Goal: Information Seeking & Learning: Find contact information

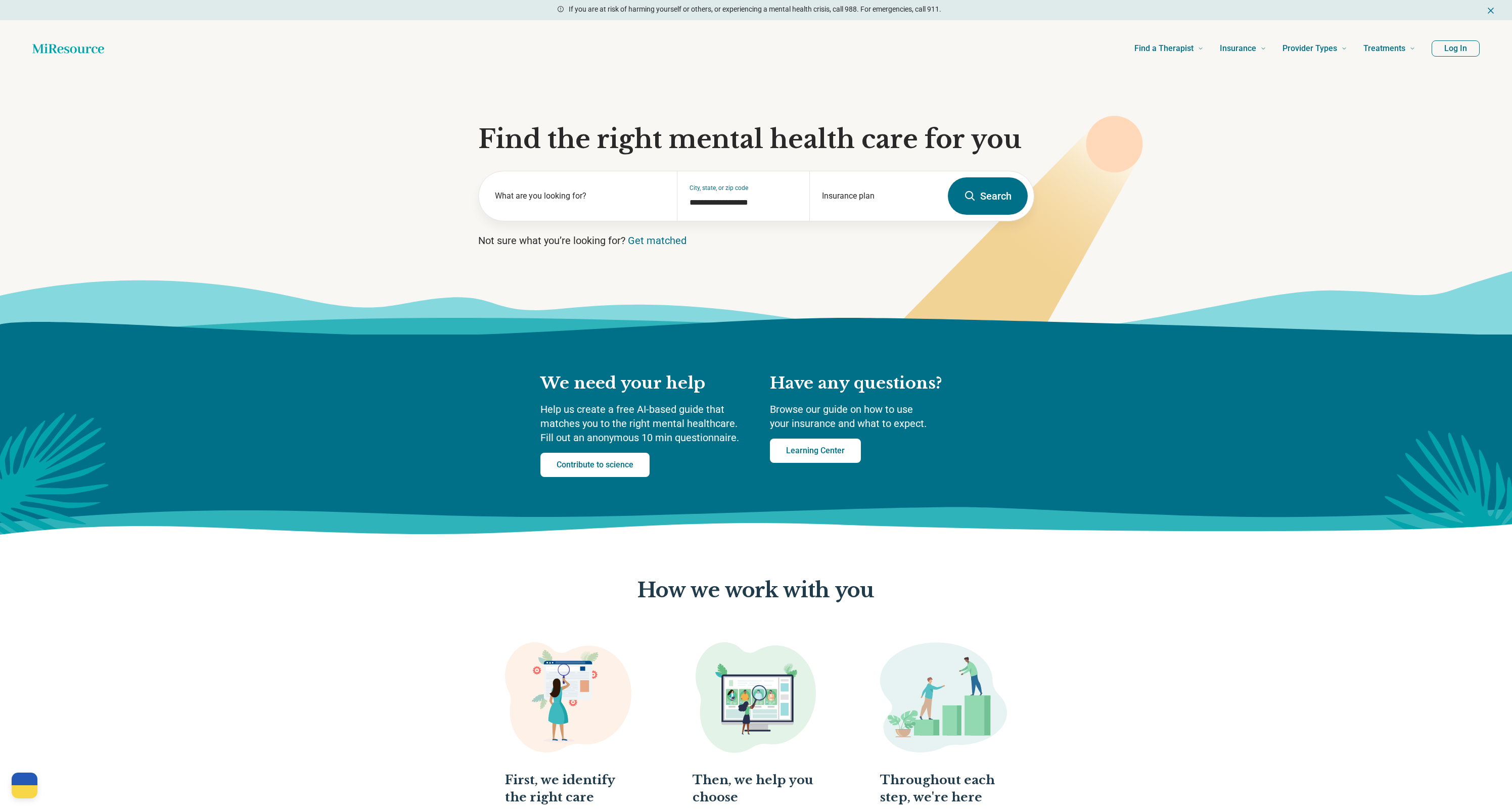
click at [1012, 195] on button "Search" at bounding box center [988, 196] width 80 height 38
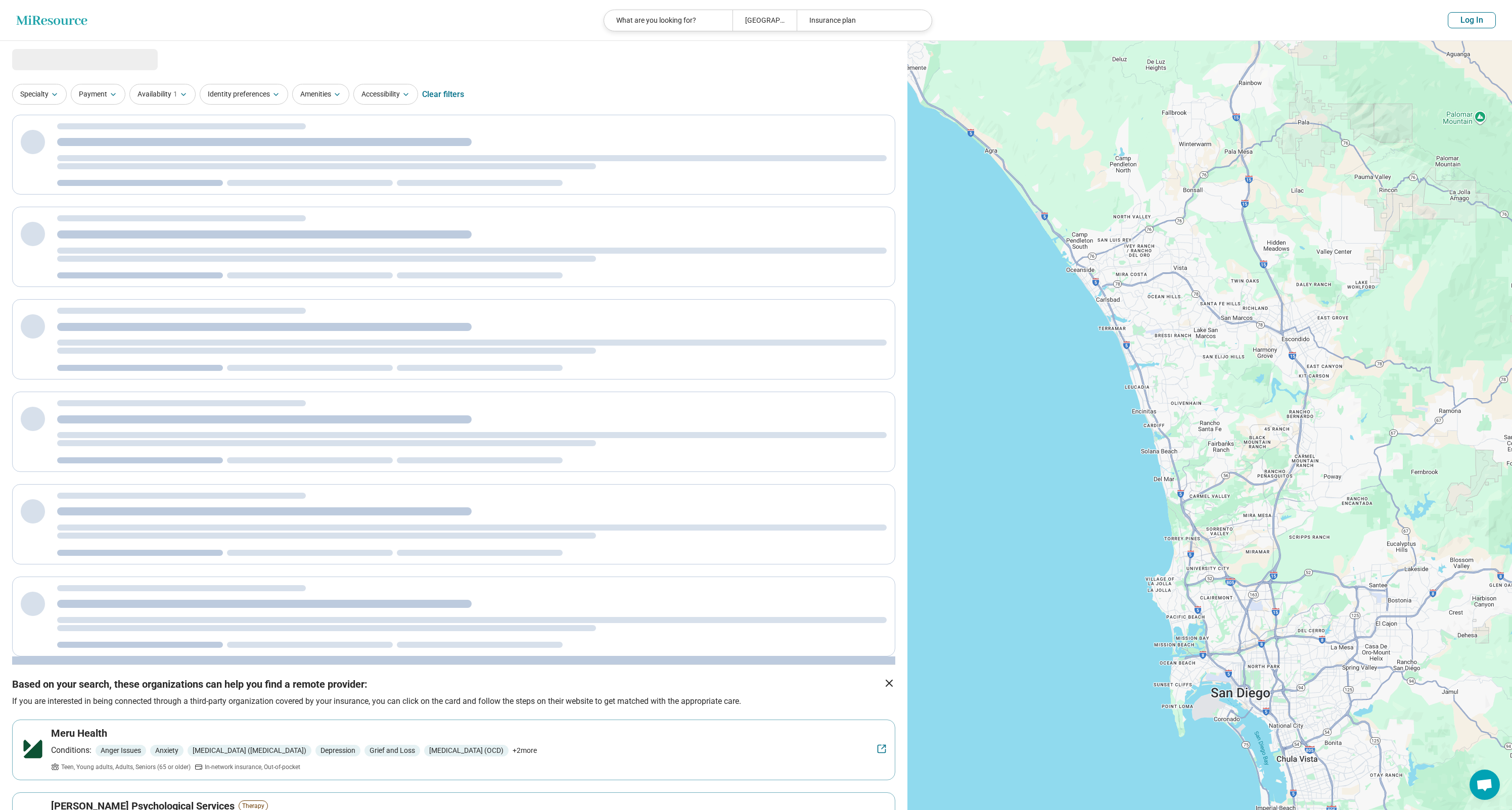
select select "***"
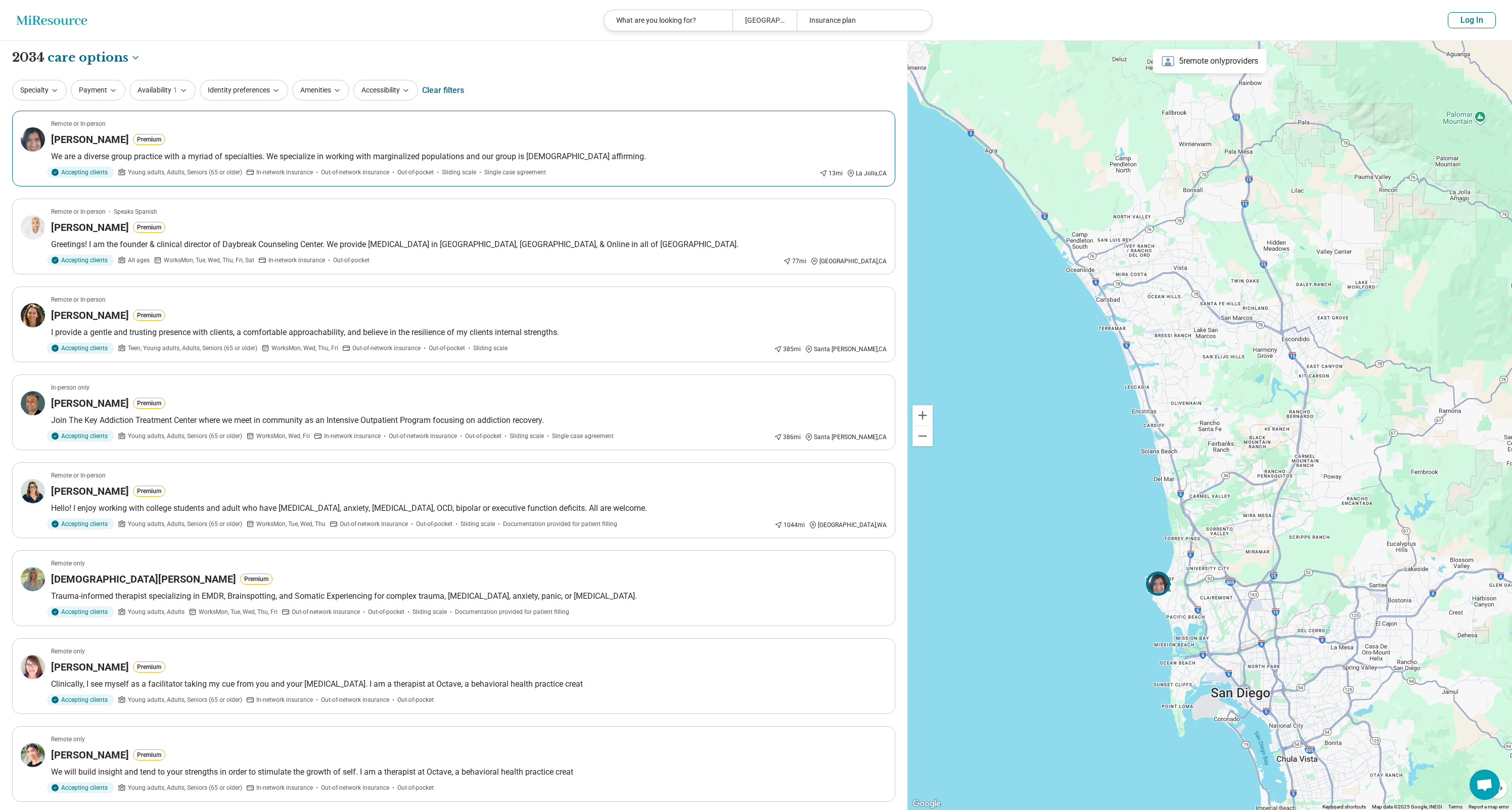
click at [478, 175] on icon at bounding box center [480, 173] width 8 height 8
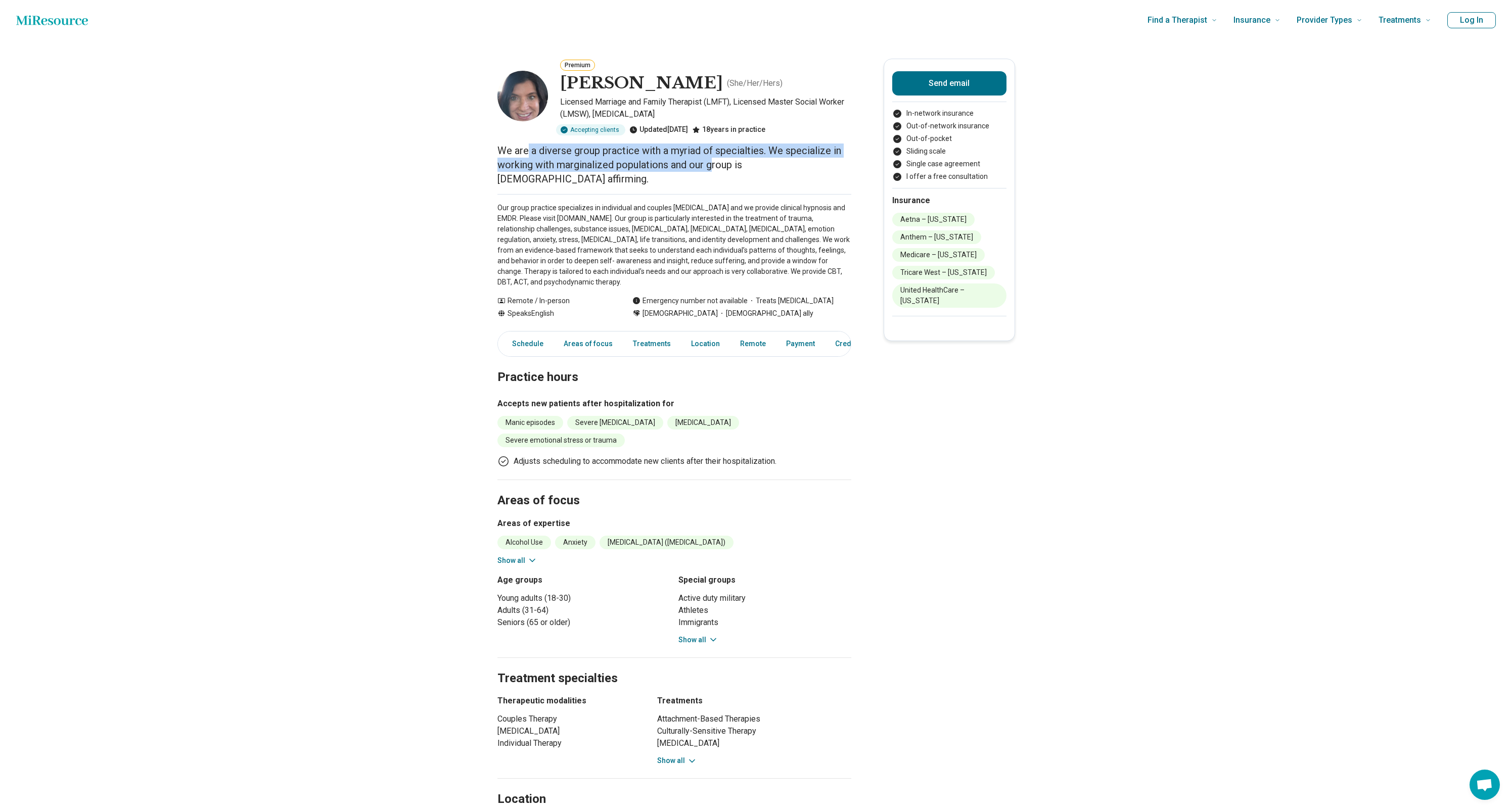
drag, startPoint x: 548, startPoint y: 157, endPoint x: 713, endPoint y: 165, distance: 165.2
click at [713, 165] on p "We are a diverse group practice with a myriad of specialties. We specialize in …" at bounding box center [674, 164] width 354 height 42
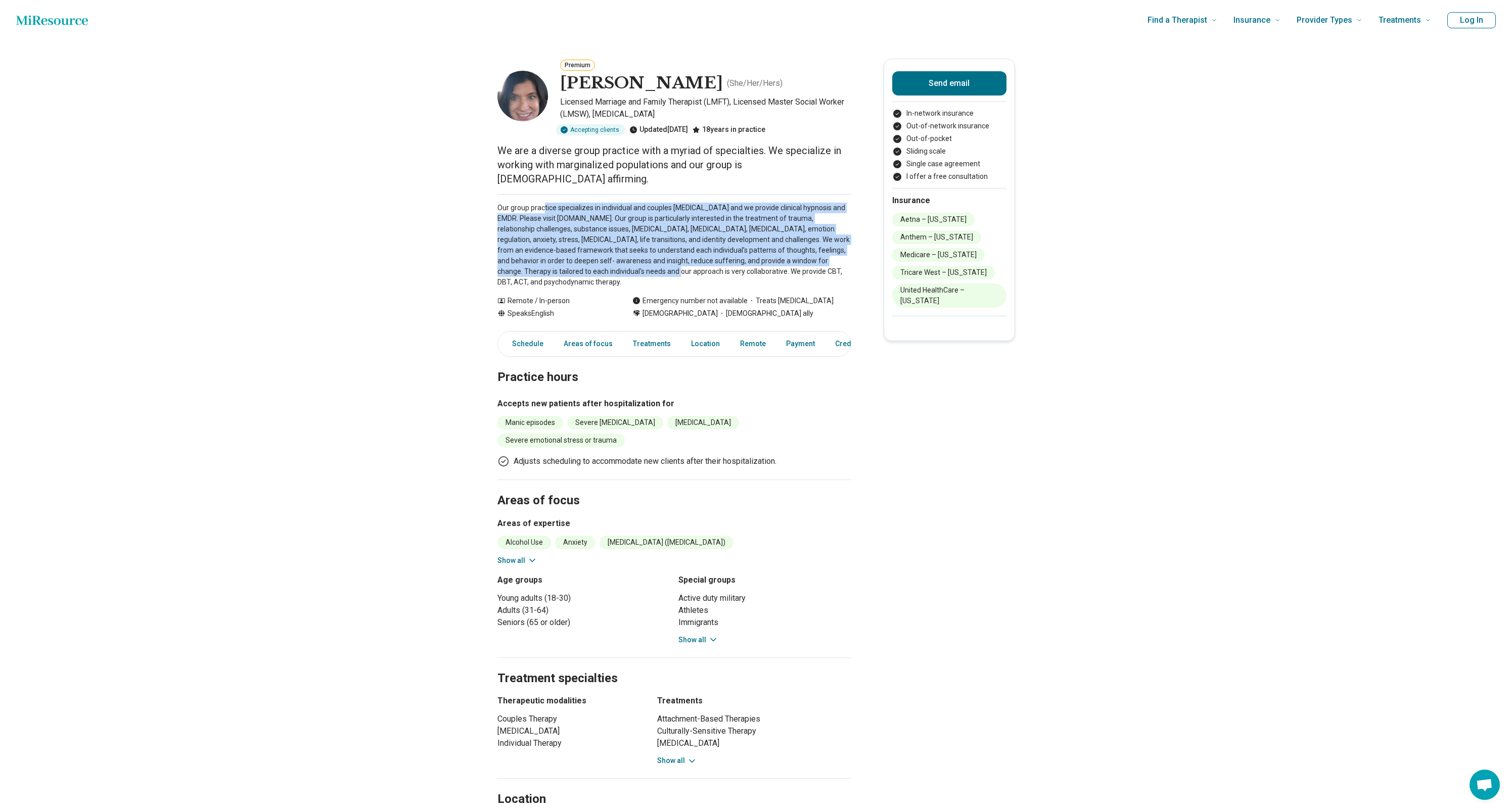
drag, startPoint x: 543, startPoint y: 197, endPoint x: 600, endPoint y: 256, distance: 82.0
click at [600, 256] on p "Our group practice specializes in individual and couples psychotherapy and we p…" at bounding box center [674, 245] width 354 height 85
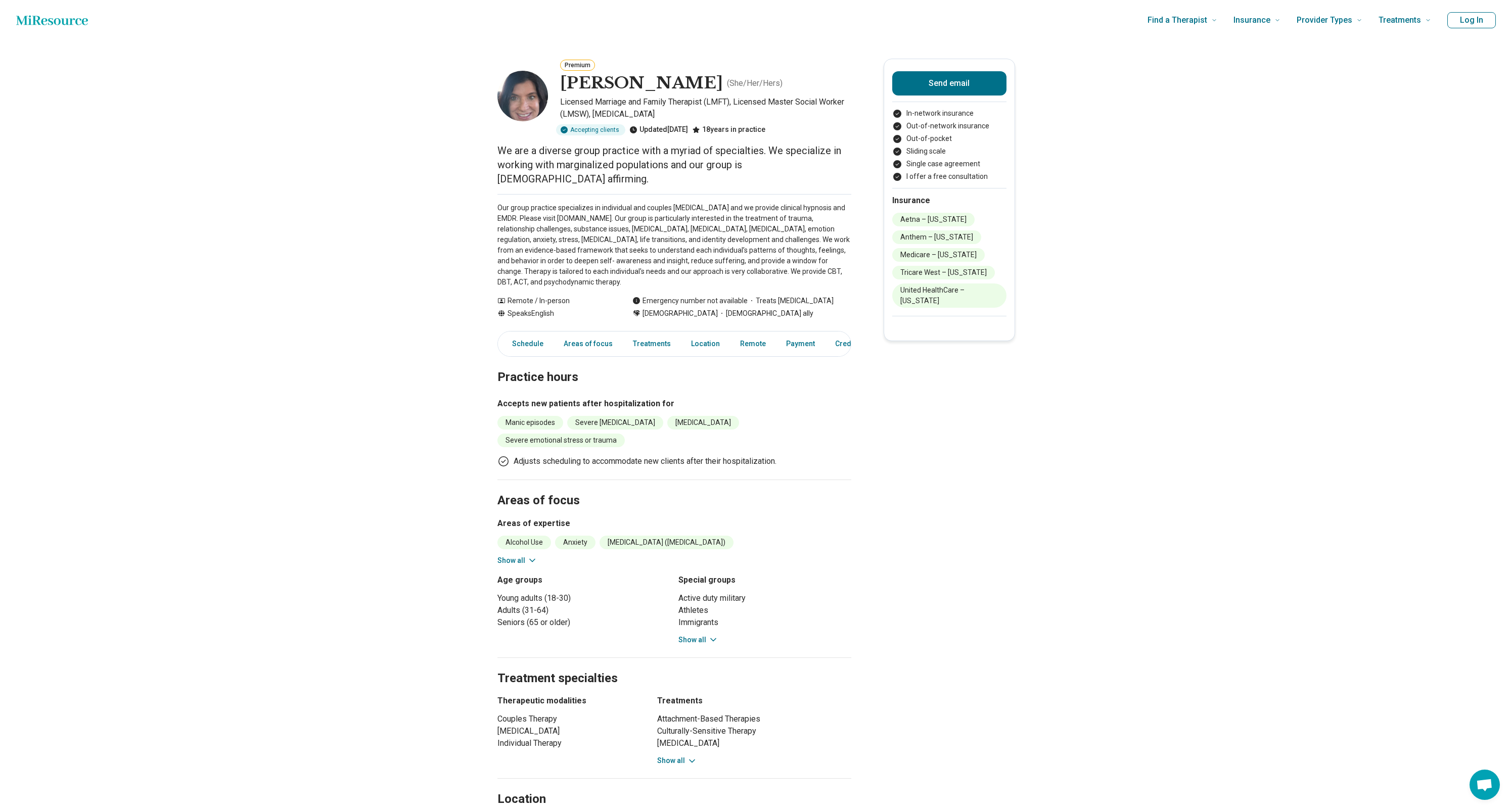
click at [542, 271] on p "Our group practice specializes in individual and couples psychotherapy and we p…" at bounding box center [674, 245] width 354 height 85
click at [526, 269] on p "Our group practice specializes in individual and couples psychotherapy and we p…" at bounding box center [674, 245] width 354 height 85
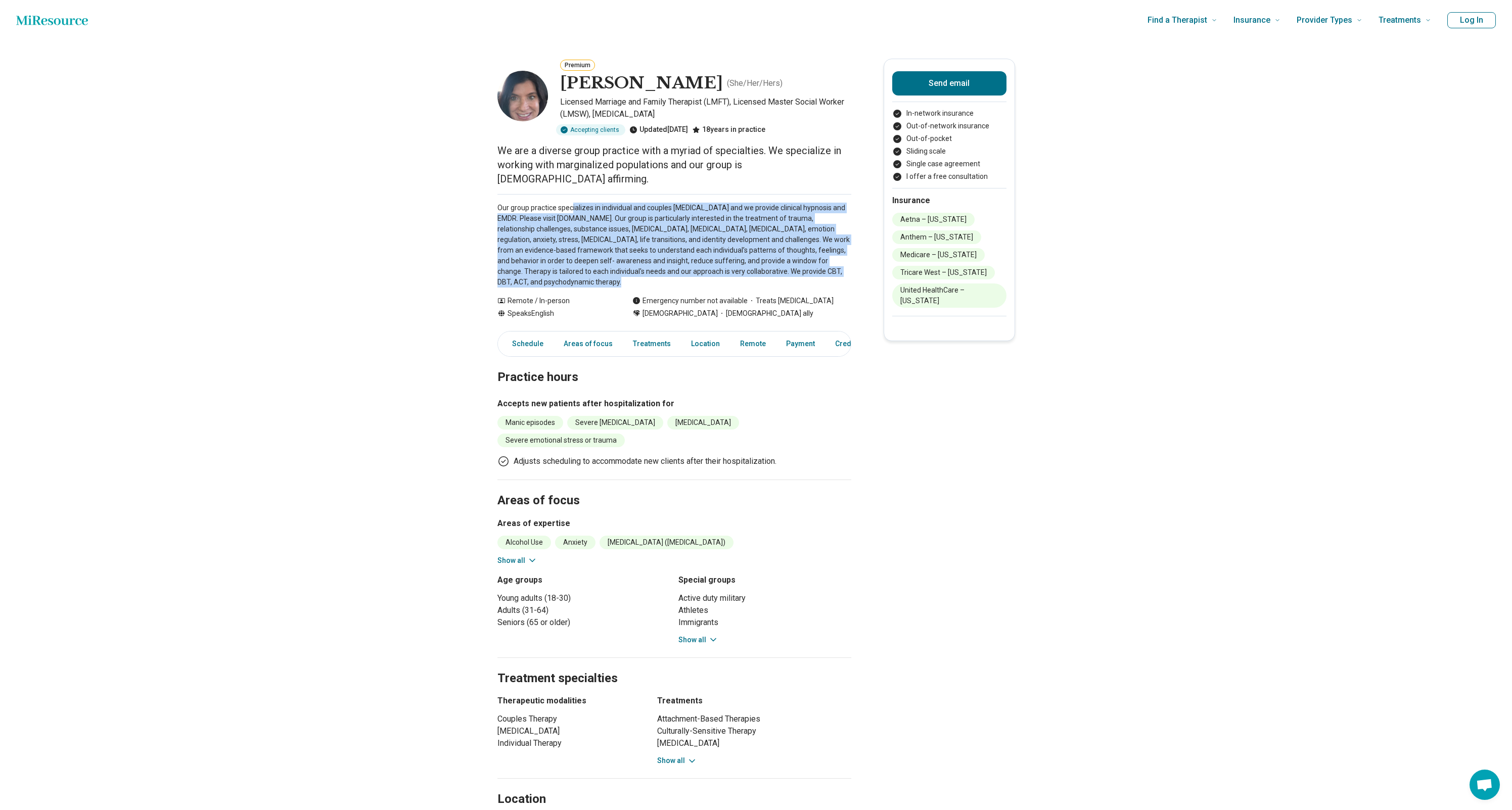
drag, startPoint x: 571, startPoint y: 200, endPoint x: 580, endPoint y: 278, distance: 78.5
click at [580, 278] on main "Premium Julie Manoogian ( She/Her/Hers ) Licensed Marriage and Family Therapist…" at bounding box center [756, 795] width 1512 height 1508
click at [519, 271] on p "Our group practice specializes in individual and couples psychotherapy and we p…" at bounding box center [674, 245] width 354 height 85
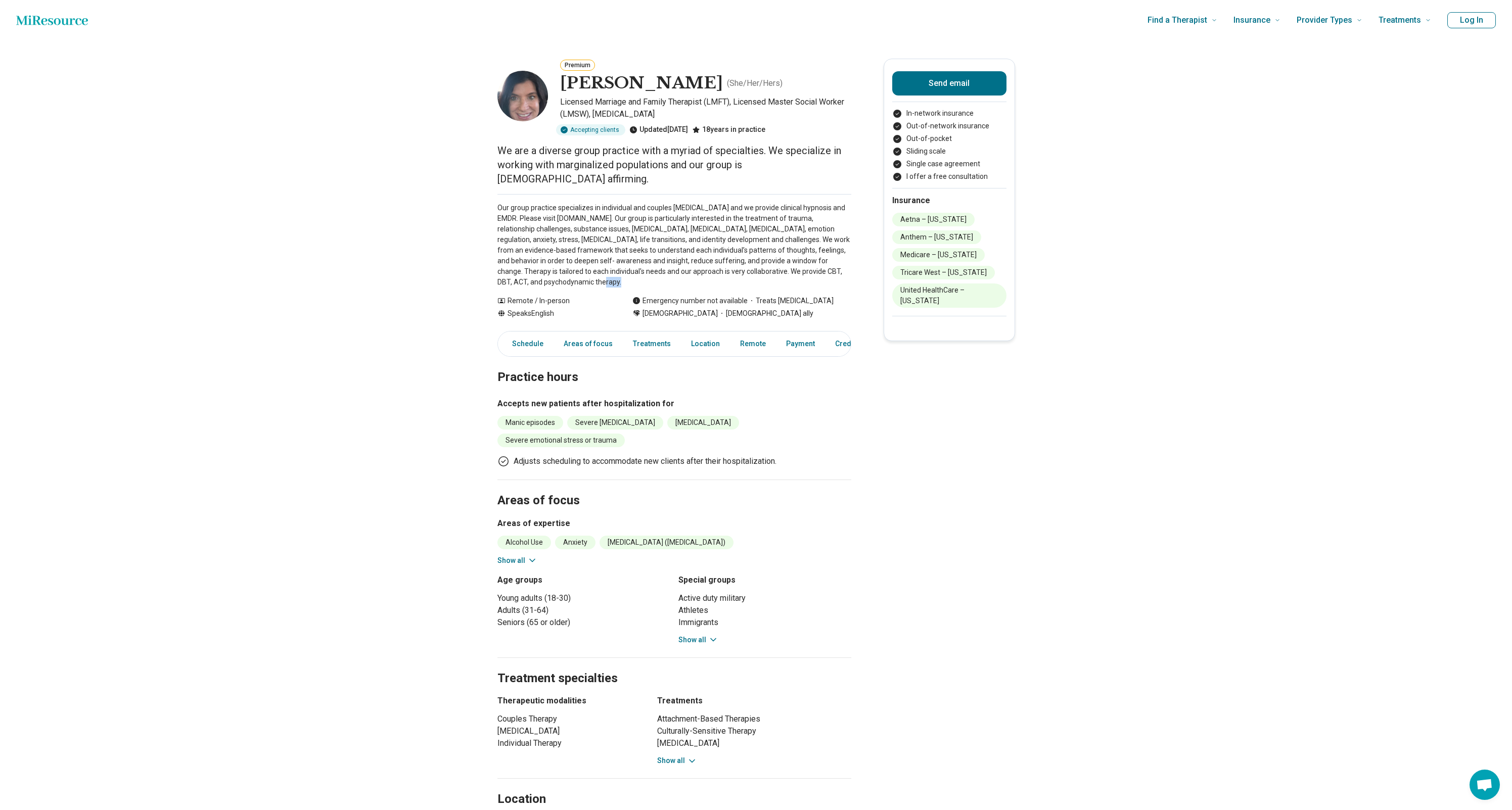
drag, startPoint x: 530, startPoint y: 269, endPoint x: 543, endPoint y: 272, distance: 13.3
click at [552, 279] on main "Premium Julie Manoogian ( She/Her/Hers ) Licensed Marriage and Family Therapist…" at bounding box center [756, 795] width 1512 height 1508
drag, startPoint x: 529, startPoint y: 271, endPoint x: 533, endPoint y: 278, distance: 8.1
click at [533, 278] on main "Premium Julie Manoogian ( She/Her/Hers ) Licensed Marriage and Family Therapist…" at bounding box center [756, 795] width 1512 height 1508
click at [531, 271] on p "Our group practice specializes in individual and couples psychotherapy and we p…" at bounding box center [674, 245] width 354 height 85
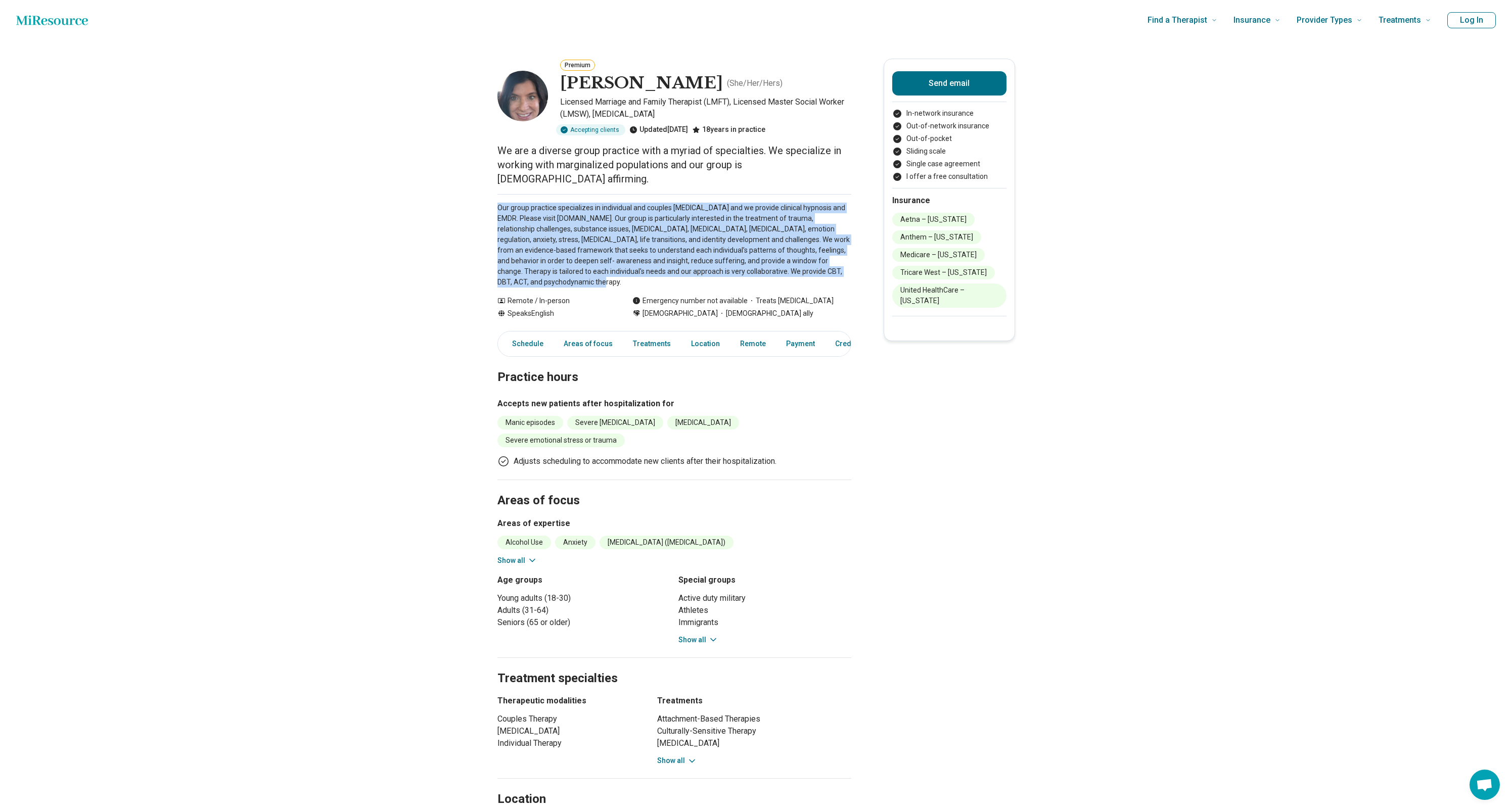
drag, startPoint x: 531, startPoint y: 271, endPoint x: 486, endPoint y: 189, distance: 93.5
click at [486, 189] on main "Premium Julie Manoogian ( She/Her/Hers ) Licensed Marriage and Family Therapist…" at bounding box center [756, 795] width 1512 height 1508
click at [568, 204] on p "Our group practice specializes in individual and couples psychotherapy and we p…" at bounding box center [674, 245] width 354 height 85
